Goal: Transaction & Acquisition: Obtain resource

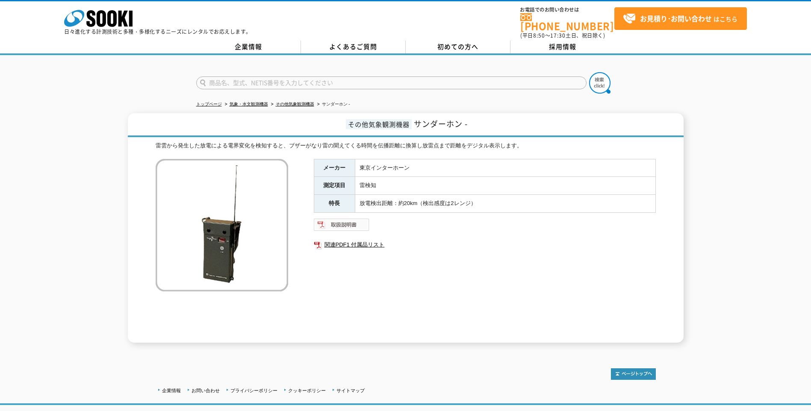
click at [362, 223] on img at bounding box center [342, 225] width 56 height 14
click at [351, 221] on img at bounding box center [342, 225] width 56 height 14
click at [332, 218] on img at bounding box center [342, 225] width 56 height 14
